Goal: Information Seeking & Learning: Learn about a topic

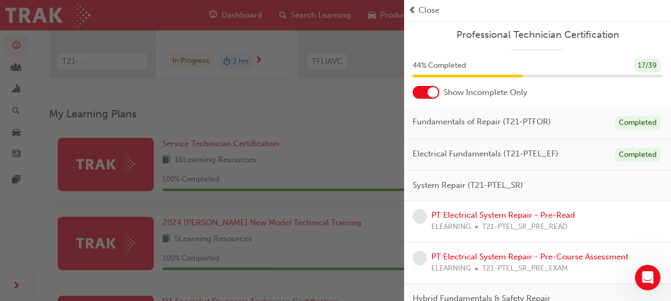
scroll to position [85, 0]
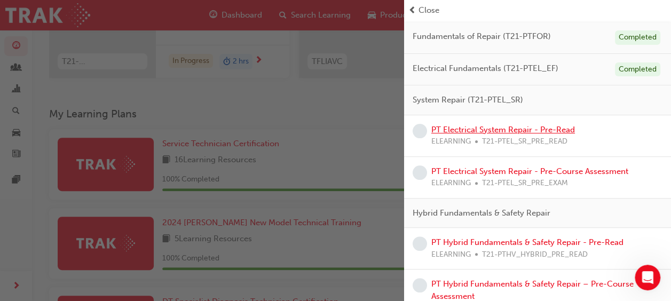
click at [512, 128] on link "PT Electrical System Repair - Pre-Read" at bounding box center [503, 130] width 144 height 10
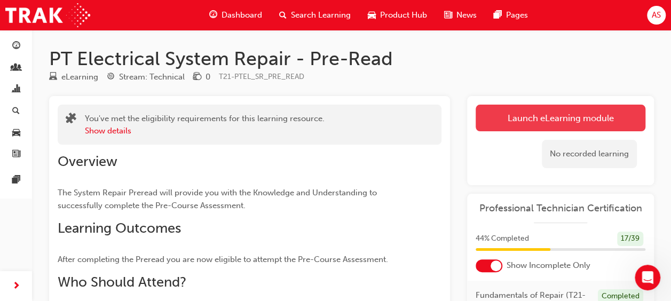
click at [591, 114] on link "Launch eLearning module" at bounding box center [561, 118] width 170 height 27
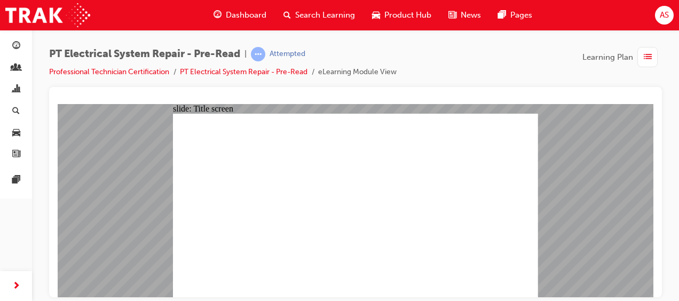
click at [146, 67] on link "Professional Technician Certification" at bounding box center [109, 71] width 120 height 9
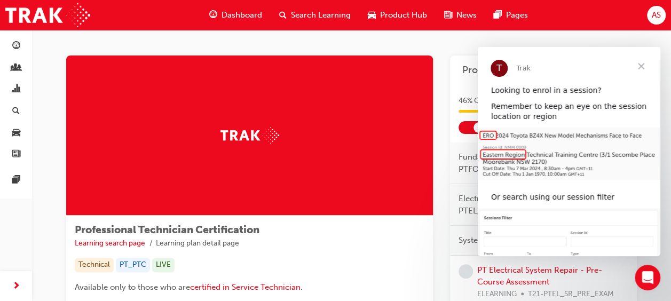
click at [645, 65] on span "Close" at bounding box center [641, 66] width 38 height 38
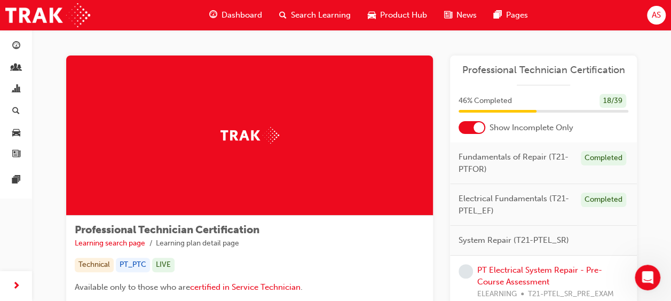
click at [551, 264] on div "PT Electrical System Repair - Pre-Course Assessment ELEARNING T21-PTEL_SR_PRE_E…" at bounding box center [552, 282] width 151 height 36
click at [548, 268] on link "PT Electrical System Repair - Pre-Course Assessment" at bounding box center [539, 276] width 125 height 22
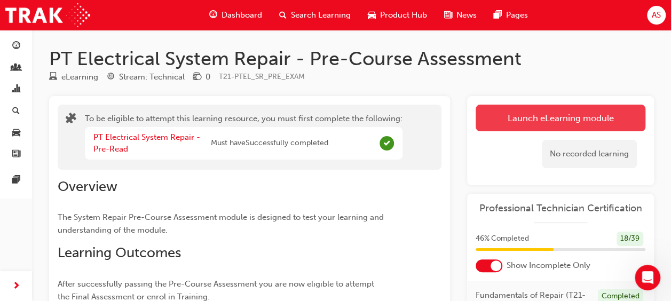
click at [522, 111] on button "Launch eLearning module" at bounding box center [561, 118] width 170 height 27
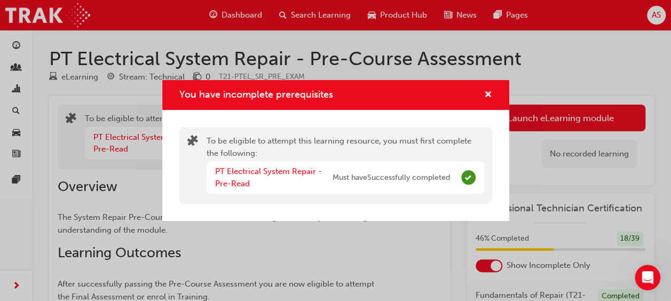
click at [549, 43] on div "You have incomplete prerequisites To be eligible to attempt this learning resou…" at bounding box center [335, 150] width 671 height 301
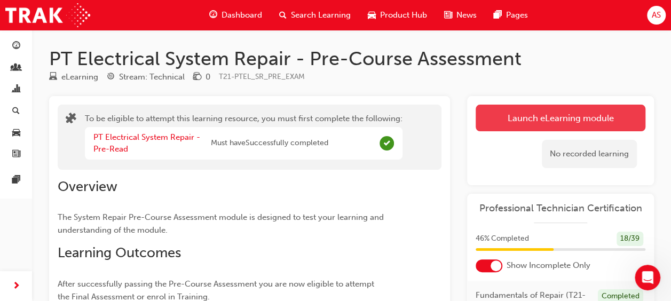
click at [537, 110] on button "Launch eLearning module" at bounding box center [561, 118] width 170 height 27
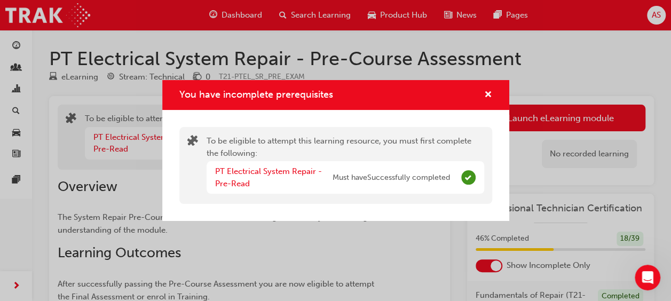
click at [541, 93] on div "You have incomplete prerequisites To be eligible to attempt this learning resou…" at bounding box center [335, 150] width 671 height 301
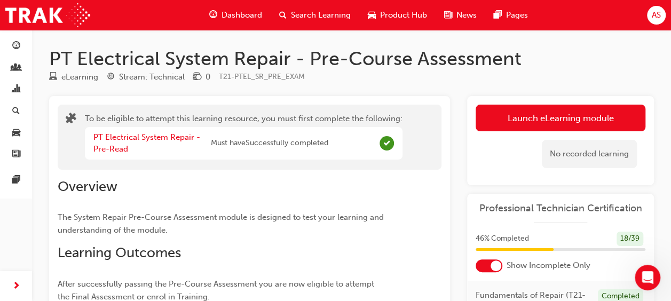
click at [238, 16] on span "Dashboard" at bounding box center [242, 15] width 41 height 12
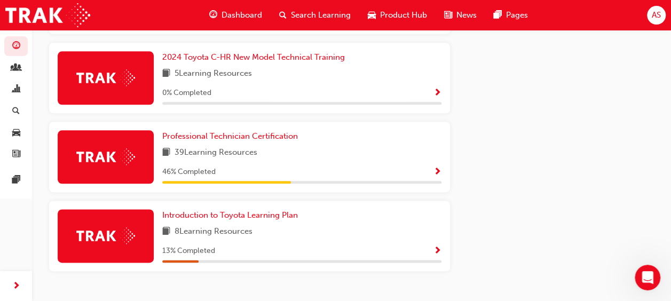
scroll to position [569, 0]
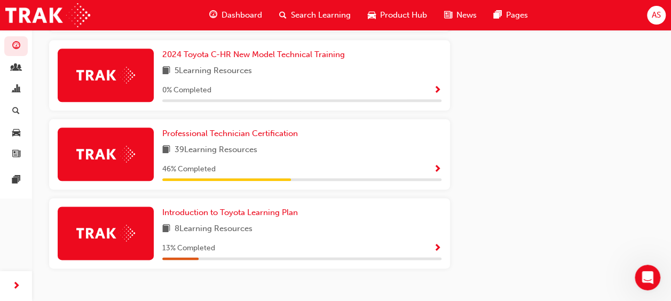
click at [434, 170] on span "Show Progress" at bounding box center [438, 170] width 8 height 10
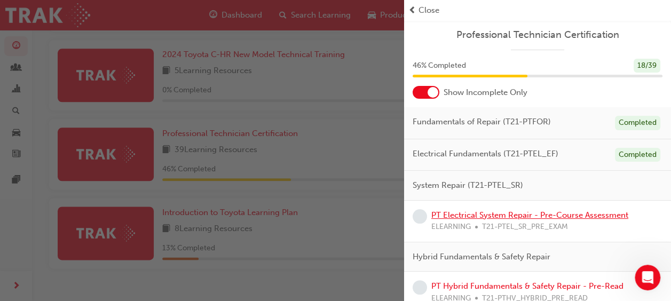
click at [473, 216] on link "PT Electrical System Repair - Pre-Course Assessment" at bounding box center [529, 215] width 197 height 10
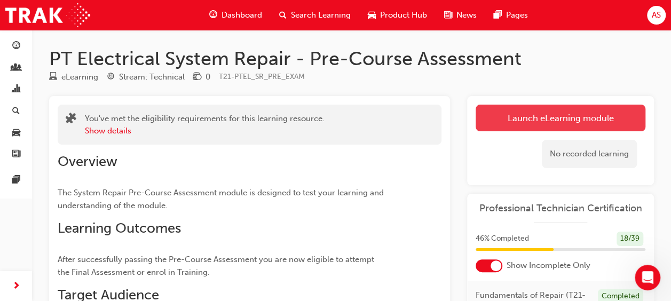
click at [560, 121] on link "Launch eLearning module" at bounding box center [561, 118] width 170 height 27
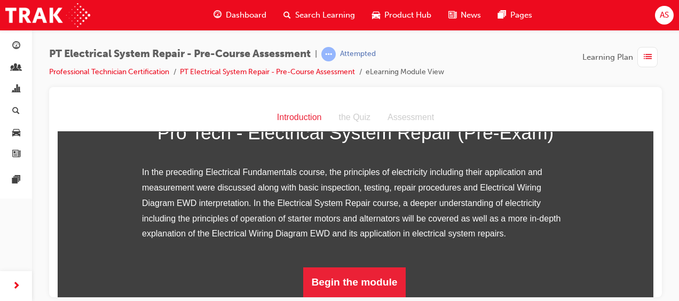
scroll to position [193, 0]
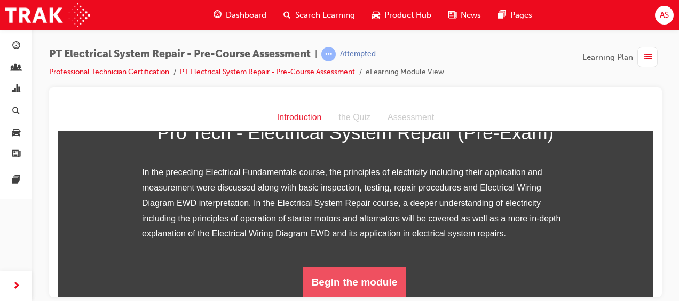
click at [331, 276] on button "Begin the module" at bounding box center [354, 282] width 103 height 30
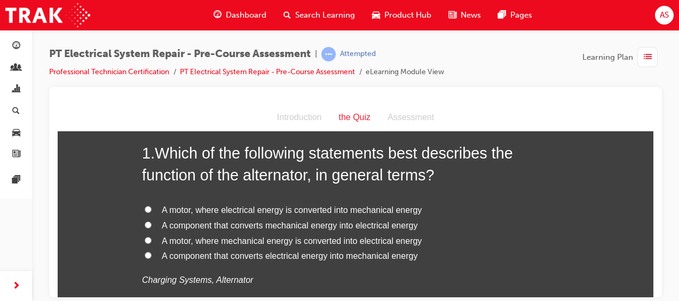
scroll to position [50, 0]
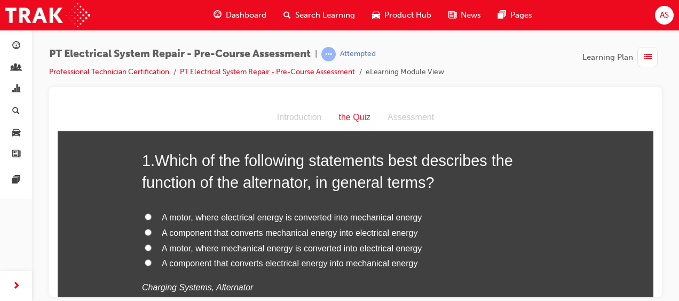
click at [145, 230] on input "A component that converts mechanical energy into electrical energy" at bounding box center [148, 232] width 7 height 7
radio input "true"
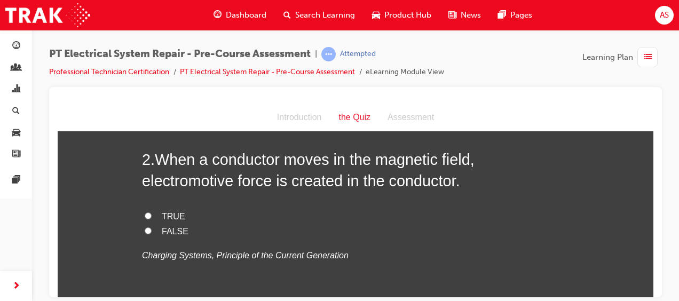
scroll to position [306, 0]
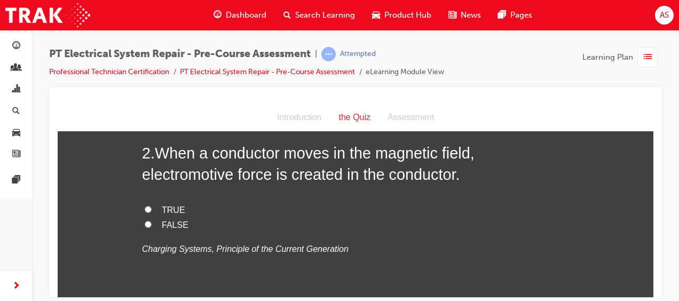
click at [145, 211] on input "TRUE" at bounding box center [148, 209] width 7 height 7
radio input "true"
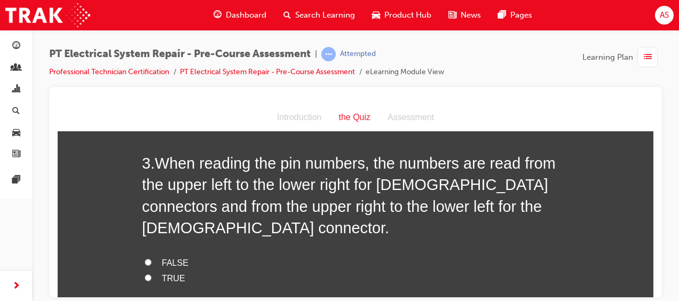
scroll to position [520, 0]
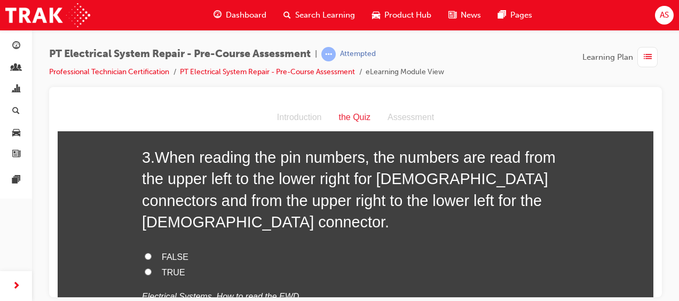
click at [145, 253] on input "FALSE" at bounding box center [148, 256] width 7 height 7
radio input "true"
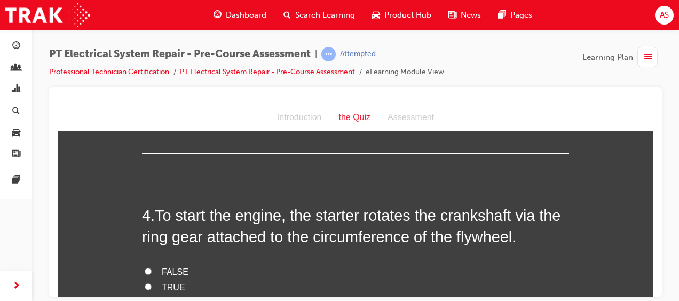
scroll to position [733, 0]
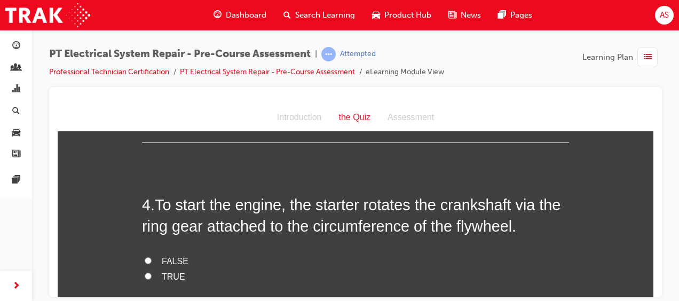
click at [145, 272] on input "TRUE" at bounding box center [148, 275] width 7 height 7
radio input "true"
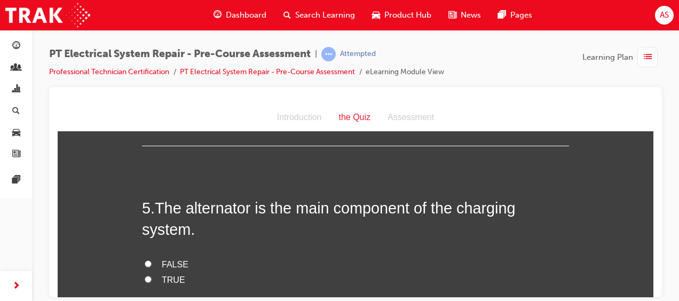
scroll to position [968, 0]
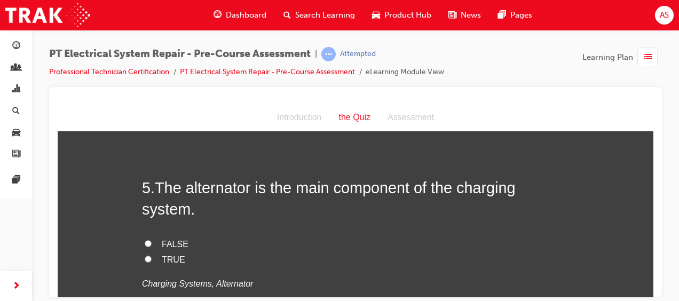
click at [145, 255] on input "TRUE" at bounding box center [148, 258] width 7 height 7
radio input "true"
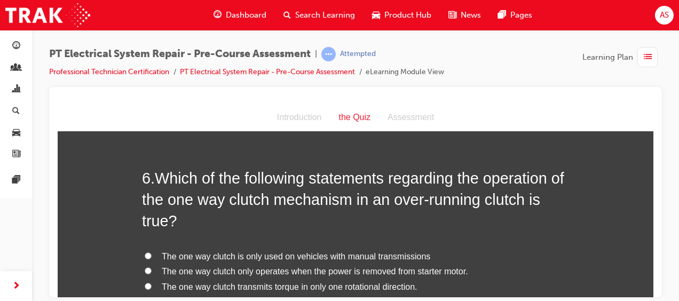
scroll to position [1203, 0]
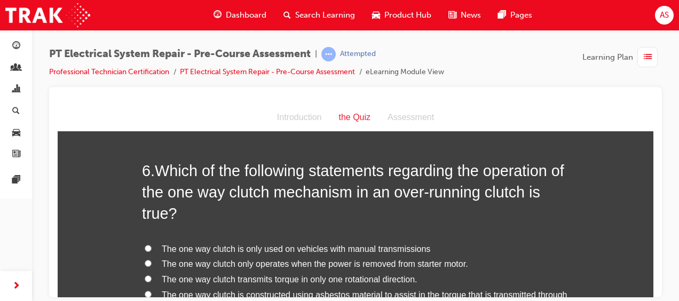
click at [142, 272] on label "The one way clutch transmits torque in only one rotational direction." at bounding box center [355, 279] width 427 height 15
click at [145, 275] on input "The one way clutch transmits torque in only one rotational direction." at bounding box center [148, 278] width 7 height 7
radio input "true"
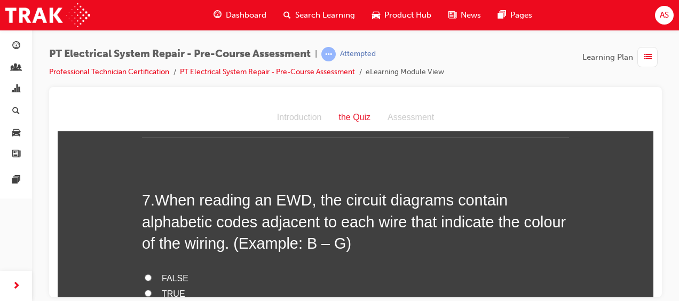
scroll to position [1459, 0]
click at [145, 289] on input "TRUE" at bounding box center [148, 292] width 7 height 7
radio input "true"
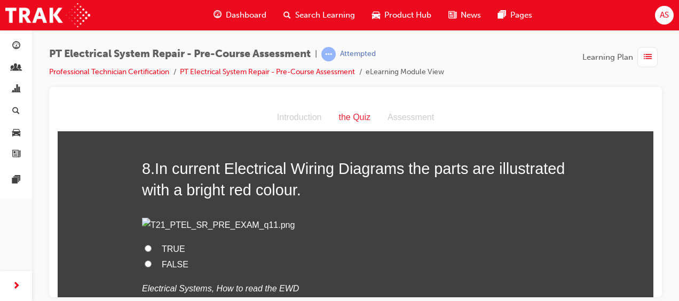
scroll to position [1723, 0]
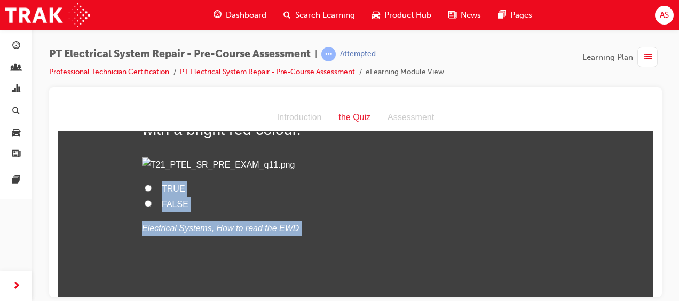
scroll to position [1800, 0]
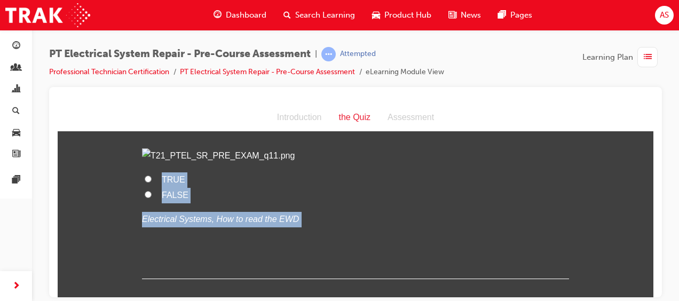
drag, startPoint x: 645, startPoint y: 289, endPoint x: 651, endPoint y: 291, distance: 6.6
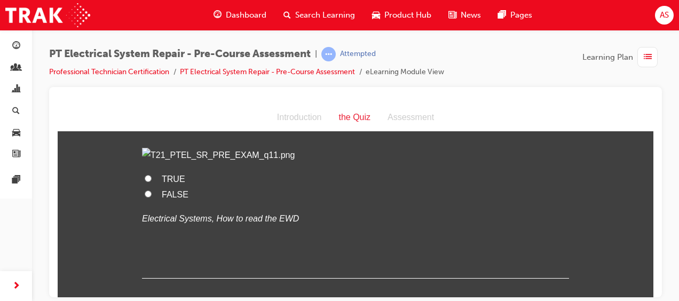
click at [344, 163] on p at bounding box center [355, 154] width 427 height 15
click at [145, 197] on input "FALSE" at bounding box center [148, 193] width 7 height 7
radio input "true"
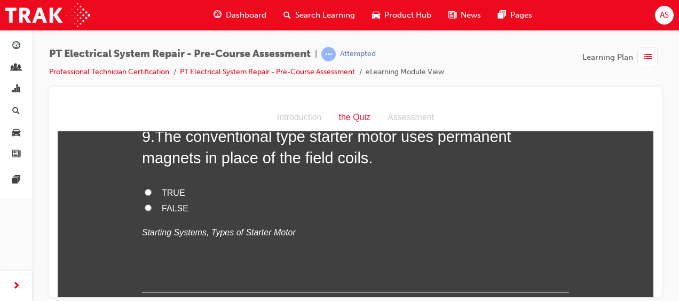
scroll to position [2014, 0]
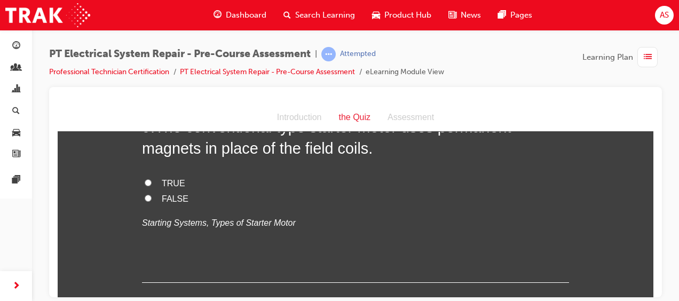
click at [146, 201] on input "FALSE" at bounding box center [148, 197] width 7 height 7
radio input "true"
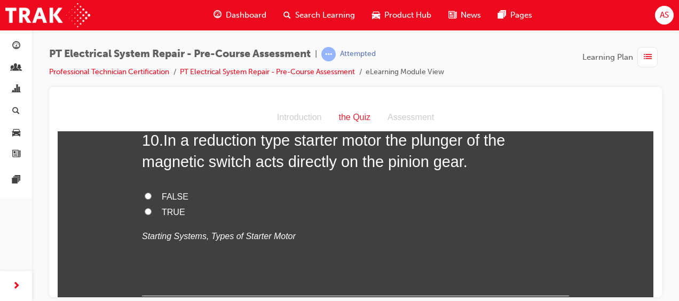
scroll to position [2234, 0]
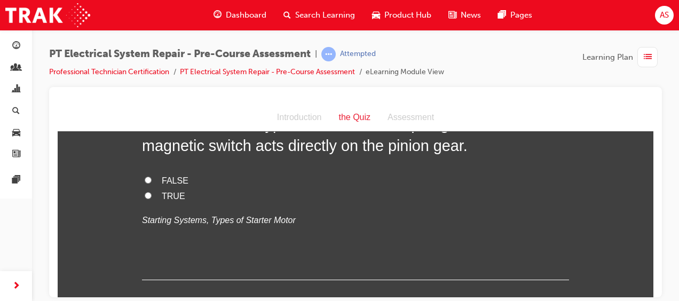
click at [145, 183] on input "FALSE" at bounding box center [148, 179] width 7 height 7
radio input "true"
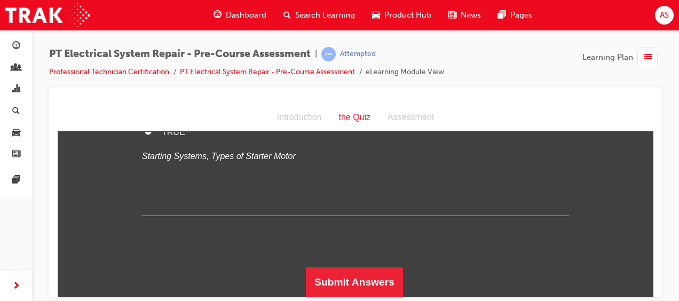
scroll to position [2343, 0]
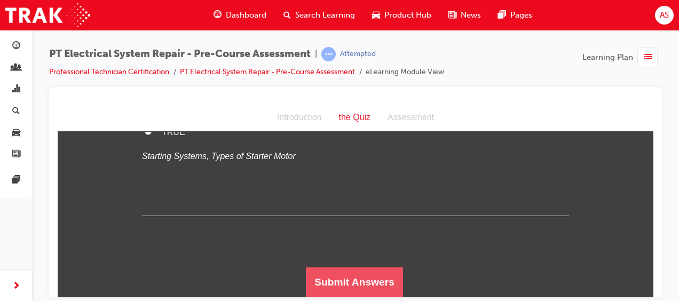
click at [374, 288] on button "Submit Answers" at bounding box center [354, 282] width 97 height 30
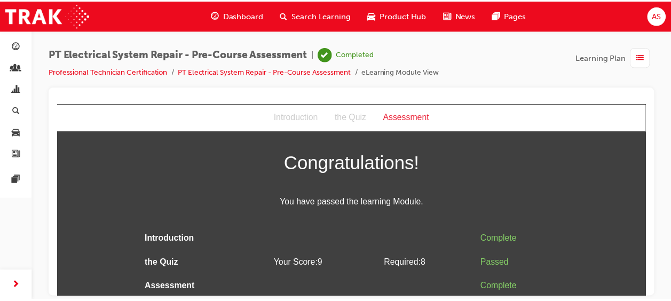
scroll to position [23, 0]
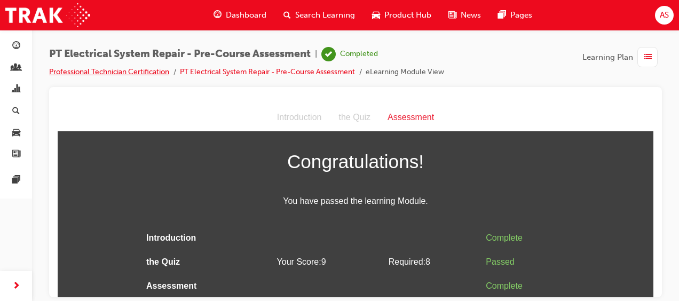
click at [98, 69] on link "Professional Technician Certification" at bounding box center [109, 71] width 120 height 9
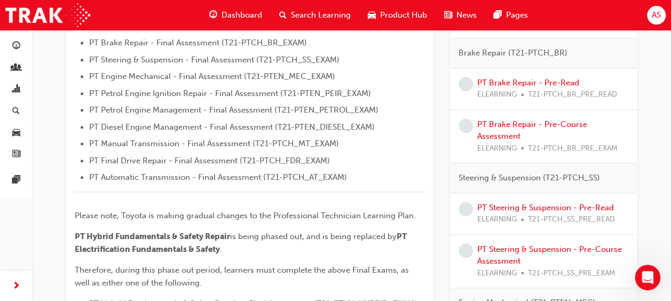
scroll to position [117, 0]
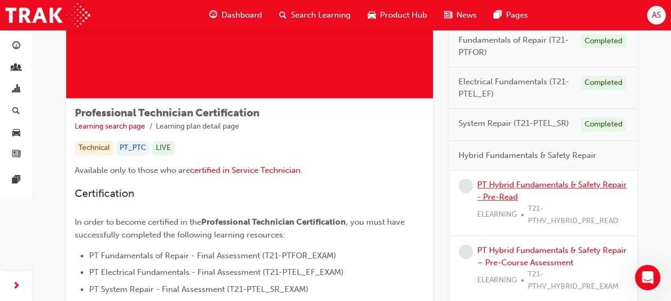
click at [546, 182] on link "PT Hybrid Fundamentals & Safety Repair - Pre-Read" at bounding box center [552, 191] width 150 height 22
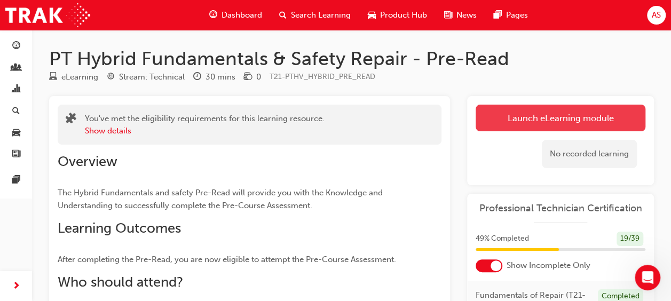
click at [571, 113] on link "Launch eLearning module" at bounding box center [561, 118] width 170 height 27
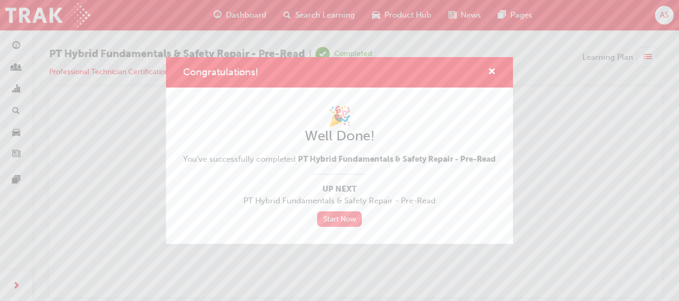
click at [328, 224] on link "Start Now" at bounding box center [339, 218] width 45 height 15
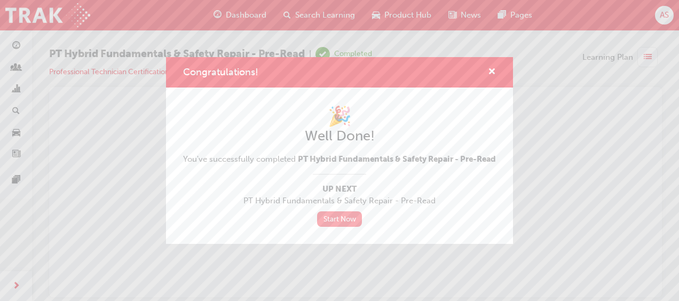
click at [328, 224] on link "Start Now" at bounding box center [339, 218] width 45 height 15
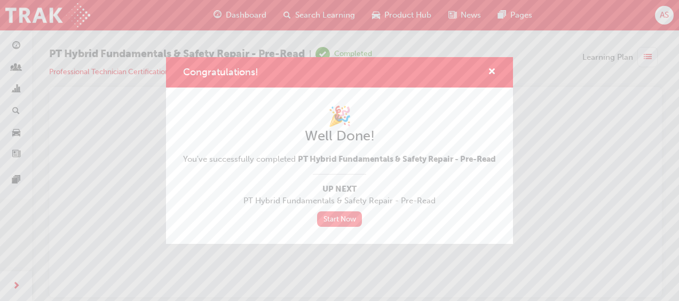
click at [328, 224] on link "Start Now" at bounding box center [339, 218] width 45 height 15
click at [492, 68] on span "cross-icon" at bounding box center [492, 73] width 8 height 10
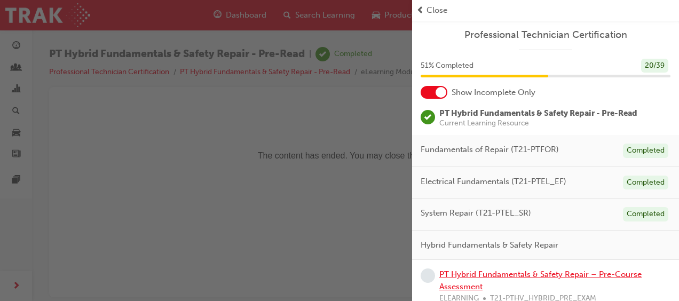
click at [560, 270] on link "PT Hybrid Fundamentals & Safety Repair – Pre-Course Assessment" at bounding box center [540, 281] width 202 height 22
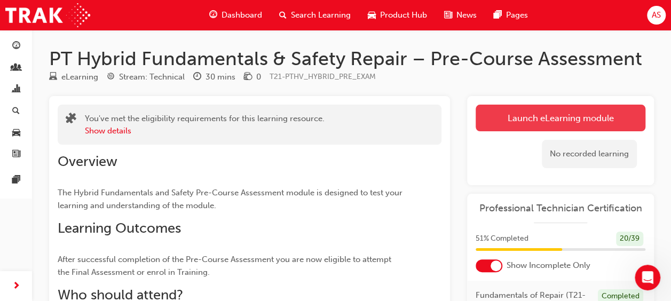
click at [530, 117] on link "Launch eLearning module" at bounding box center [561, 118] width 170 height 27
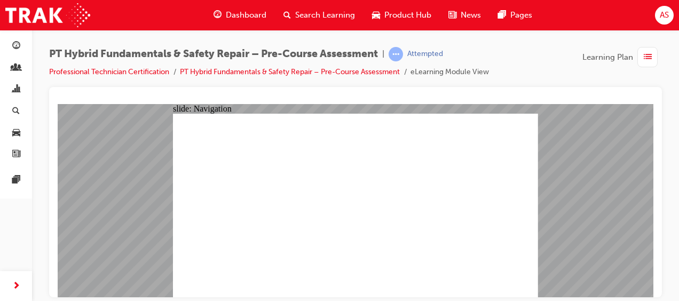
radio input "true"
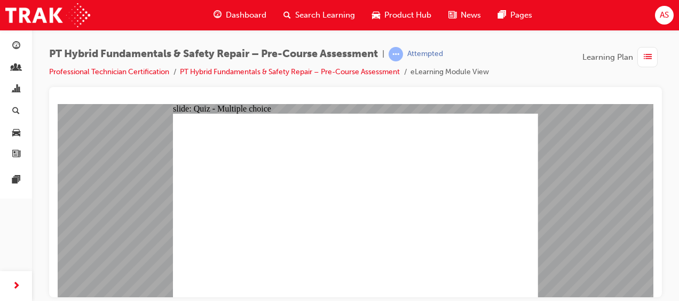
radio input "true"
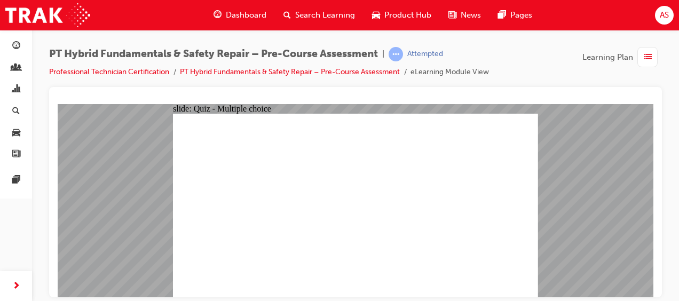
radio input "true"
checkbox input "true"
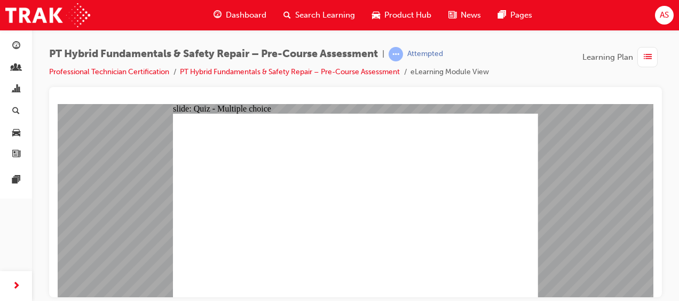
checkbox input "true"
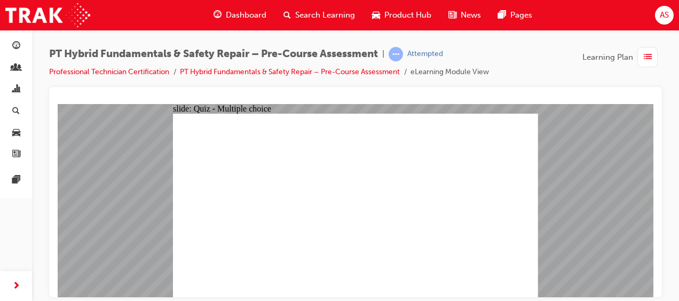
radio input "true"
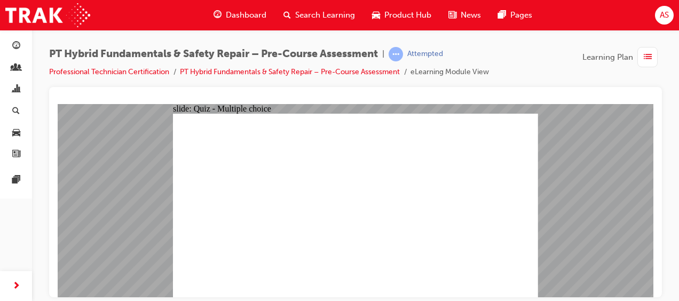
radio input "true"
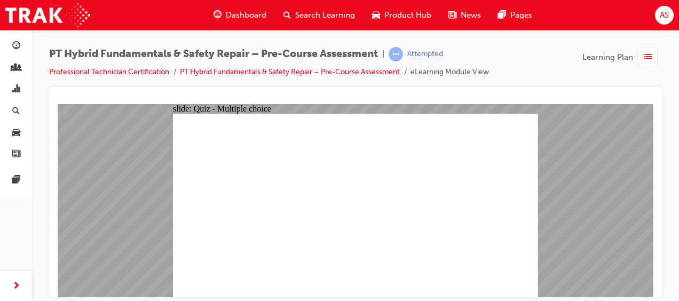
radio input "true"
